Goal: Navigation & Orientation: Find specific page/section

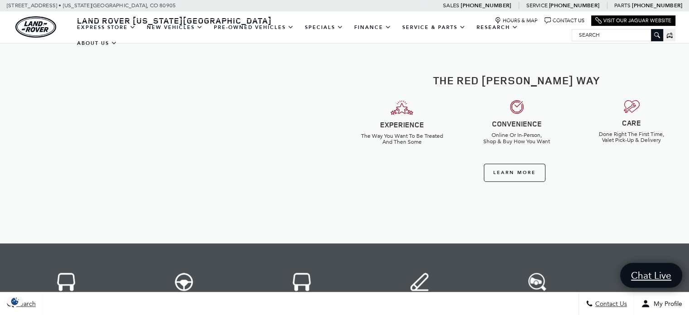
scroll to position [453, 0]
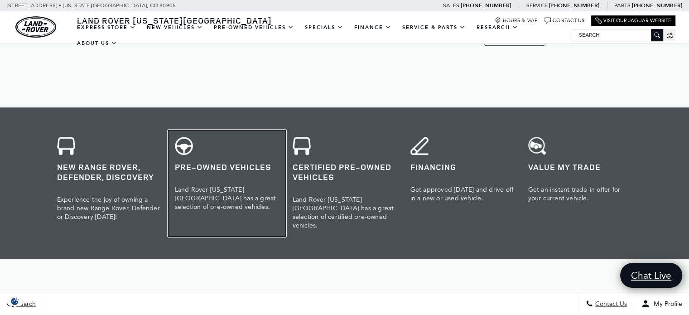
click at [210, 163] on h3 "Pre-Owned Vehicles" at bounding box center [227, 167] width 104 height 10
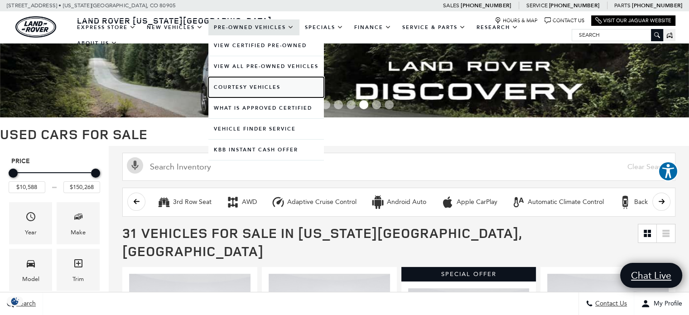
click at [266, 86] on link "Courtesy Vehicles" at bounding box center [265, 87] width 115 height 20
